Goal: Communication & Community: Answer question/provide support

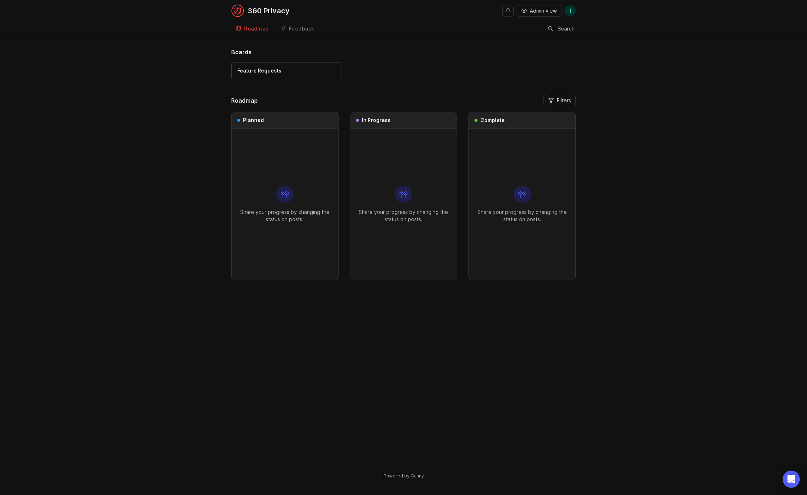
click at [299, 24] on link "Feedback" at bounding box center [297, 29] width 43 height 15
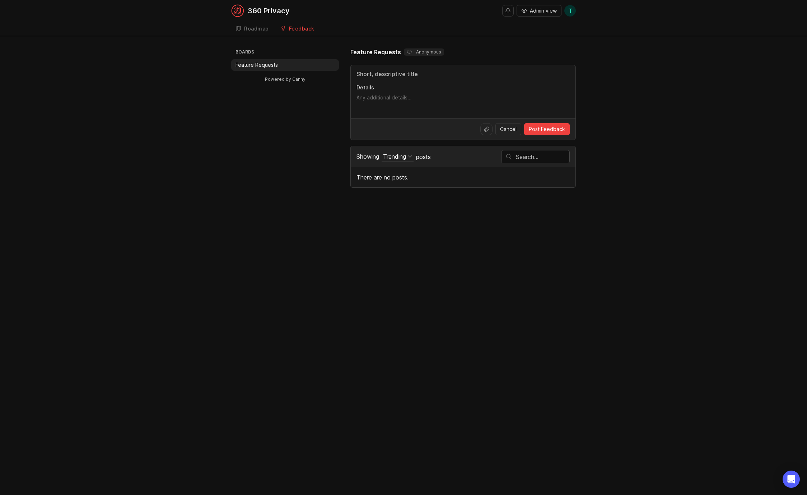
drag, startPoint x: 359, startPoint y: 70, endPoint x: 420, endPoint y: 104, distance: 69.8
click at [420, 104] on div "Details" at bounding box center [463, 91] width 225 height 53
click at [420, 104] on textarea "Details" at bounding box center [462, 101] width 213 height 14
click at [735, 447] on p "Hi [PERSON_NAME]! Thanks for reaching out! Always happy to help. So, removing "…" at bounding box center [741, 449] width 93 height 7
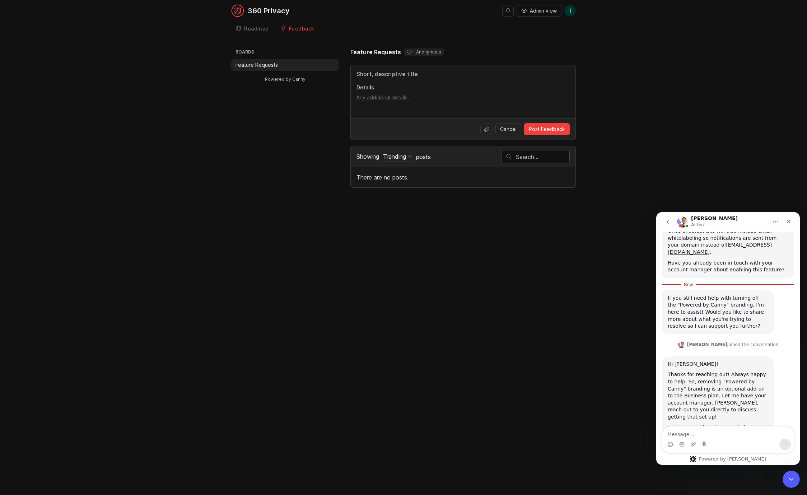
scroll to position [277, 0]
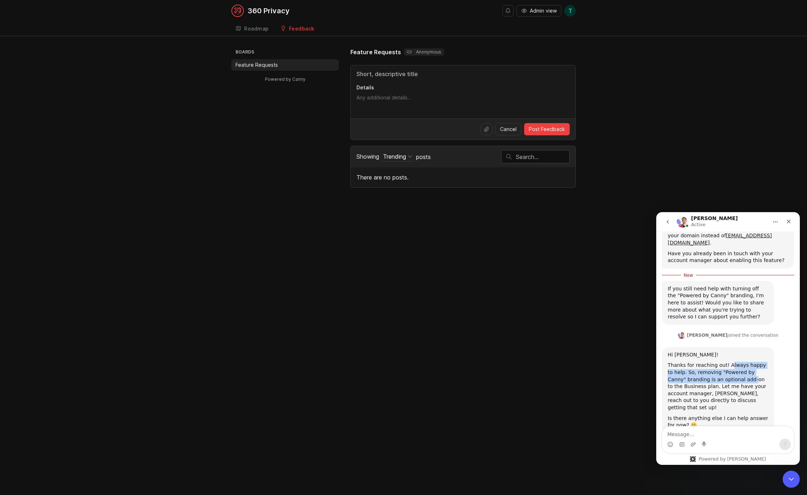
drag, startPoint x: 729, startPoint y: 349, endPoint x: 733, endPoint y: 367, distance: 18.5
click at [733, 367] on div "Thanks for reaching out! Always happy to help. So, removing "Powered by Canny" …" at bounding box center [718, 386] width 101 height 49
drag, startPoint x: 716, startPoint y: 359, endPoint x: 731, endPoint y: 386, distance: 30.8
click at [731, 386] on div "Thanks for reaching out! Always happy to help. So, removing "Powered by Canny" …" at bounding box center [718, 386] width 101 height 49
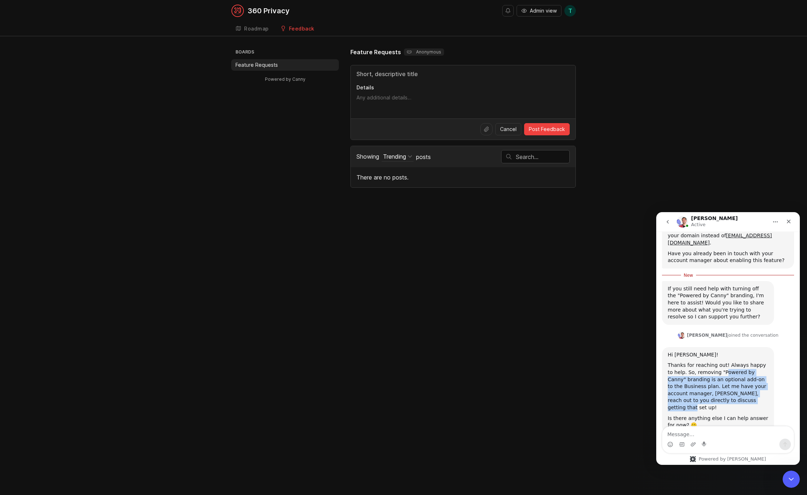
click at [731, 386] on div "Thanks for reaching out! Always happy to help. So, removing "Powered by Canny" …" at bounding box center [718, 386] width 101 height 49
drag, startPoint x: 701, startPoint y: 372, endPoint x: 741, endPoint y: 387, distance: 42.0
click at [741, 387] on div "Thanks for reaching out! Always happy to help. So, removing "Powered by Canny" …" at bounding box center [718, 386] width 101 height 49
drag, startPoint x: 729, startPoint y: 383, endPoint x: 705, endPoint y: 368, distance: 28.4
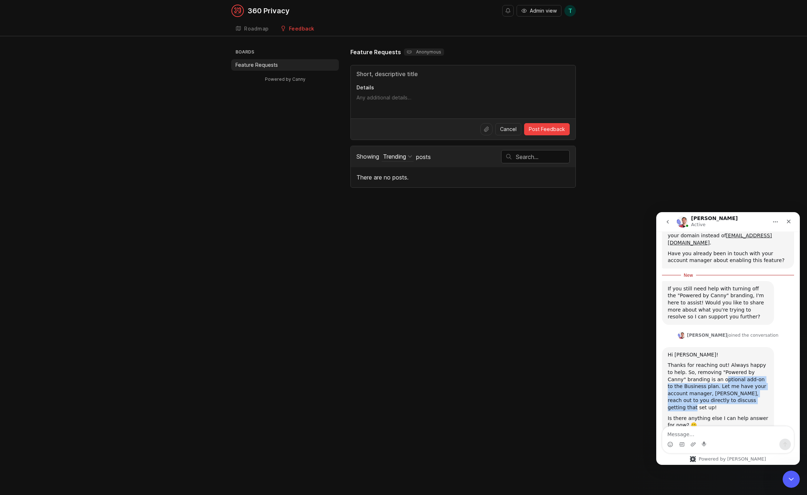
click at [705, 368] on div "Thanks for reaching out! Always happy to help. So, removing "Powered by Canny" …" at bounding box center [718, 386] width 101 height 49
click at [705, 437] on textarea "Message…" at bounding box center [727, 432] width 131 height 12
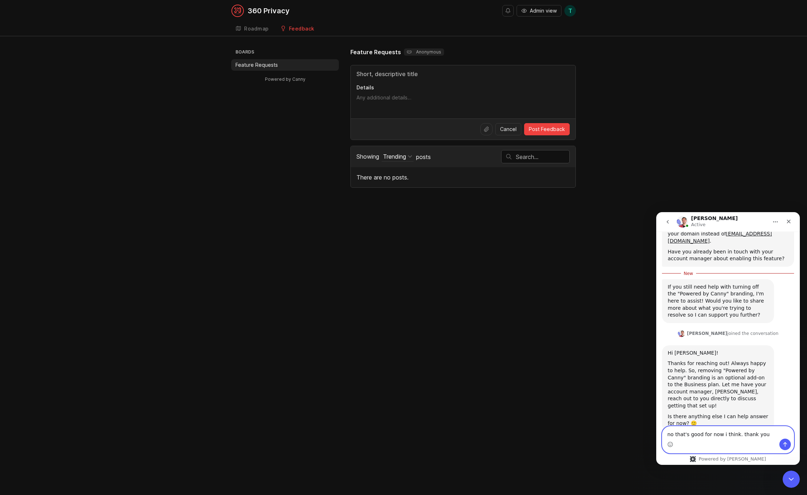
type textarea "no that's good for now i think. thank you!"
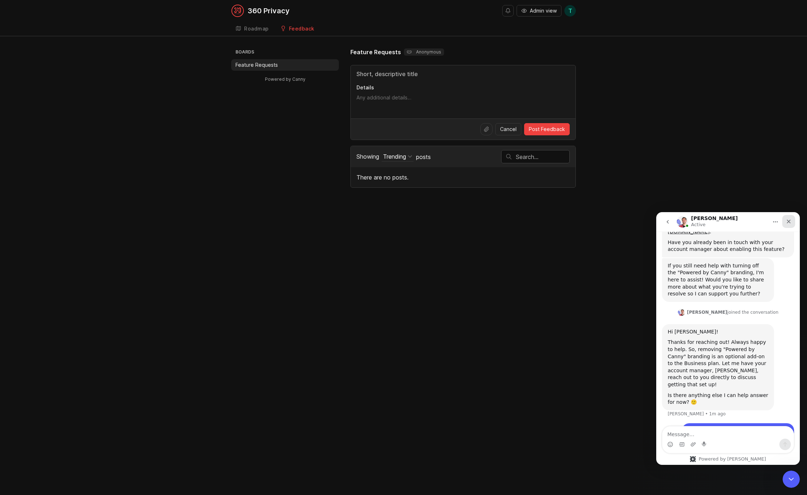
click at [789, 219] on icon "Close" at bounding box center [789, 222] width 6 height 6
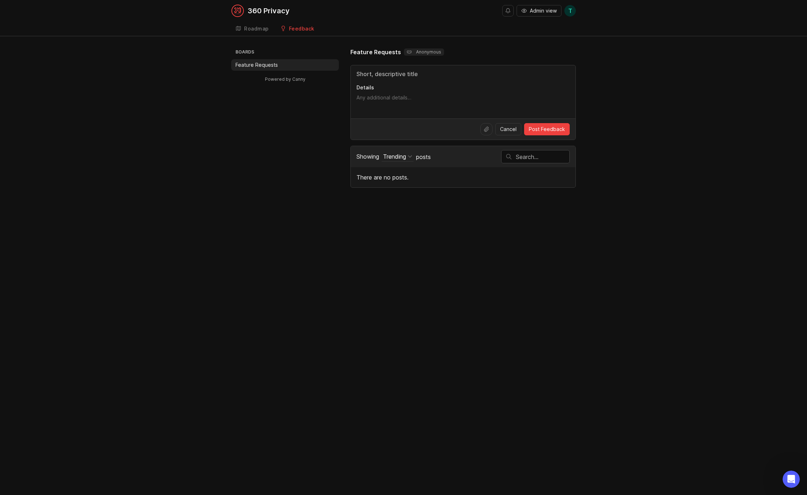
scroll to position [480, 0]
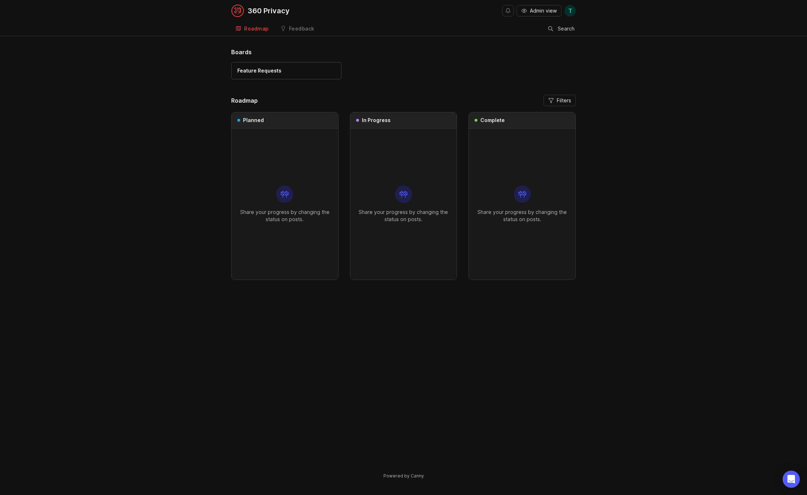
click at [295, 29] on div "Feedback" at bounding box center [301, 28] width 25 height 5
